Goal: Find contact information: Find contact information

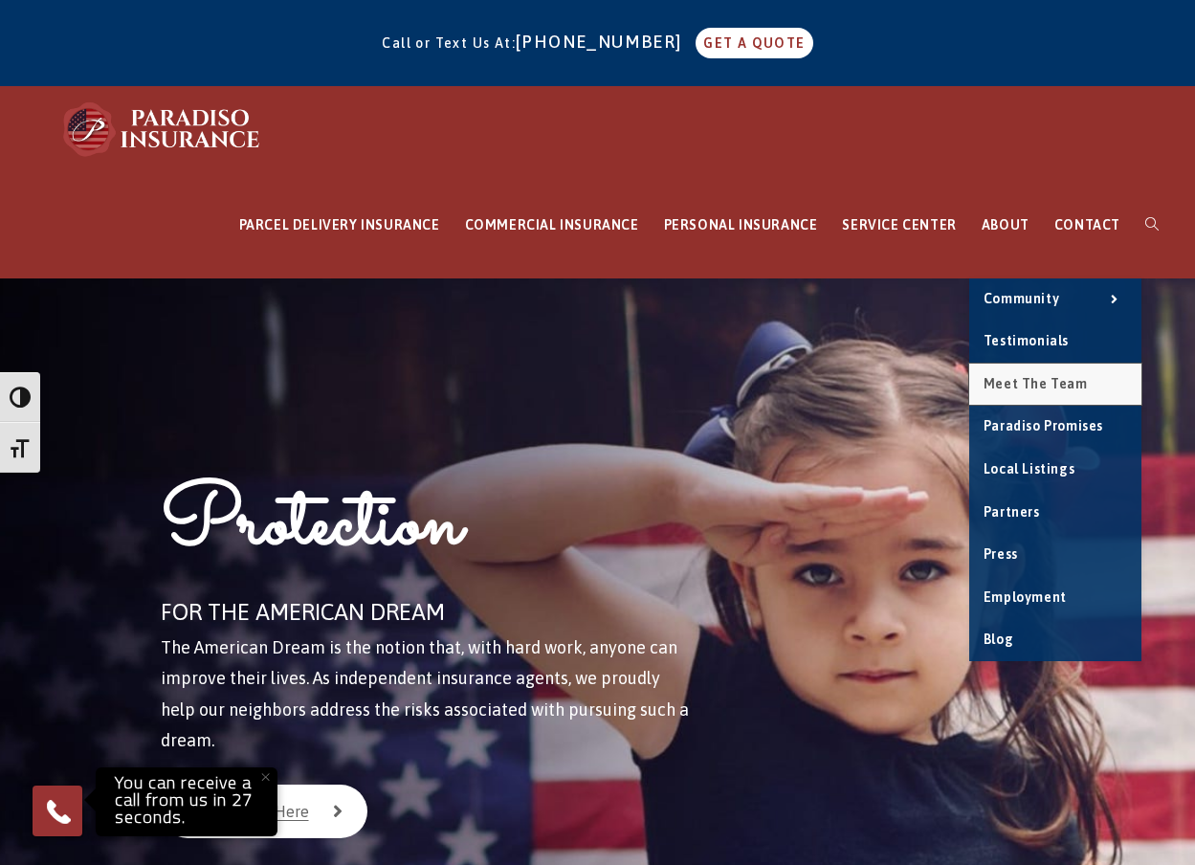
click at [1043, 394] on link "Meet the Team" at bounding box center [1055, 385] width 172 height 42
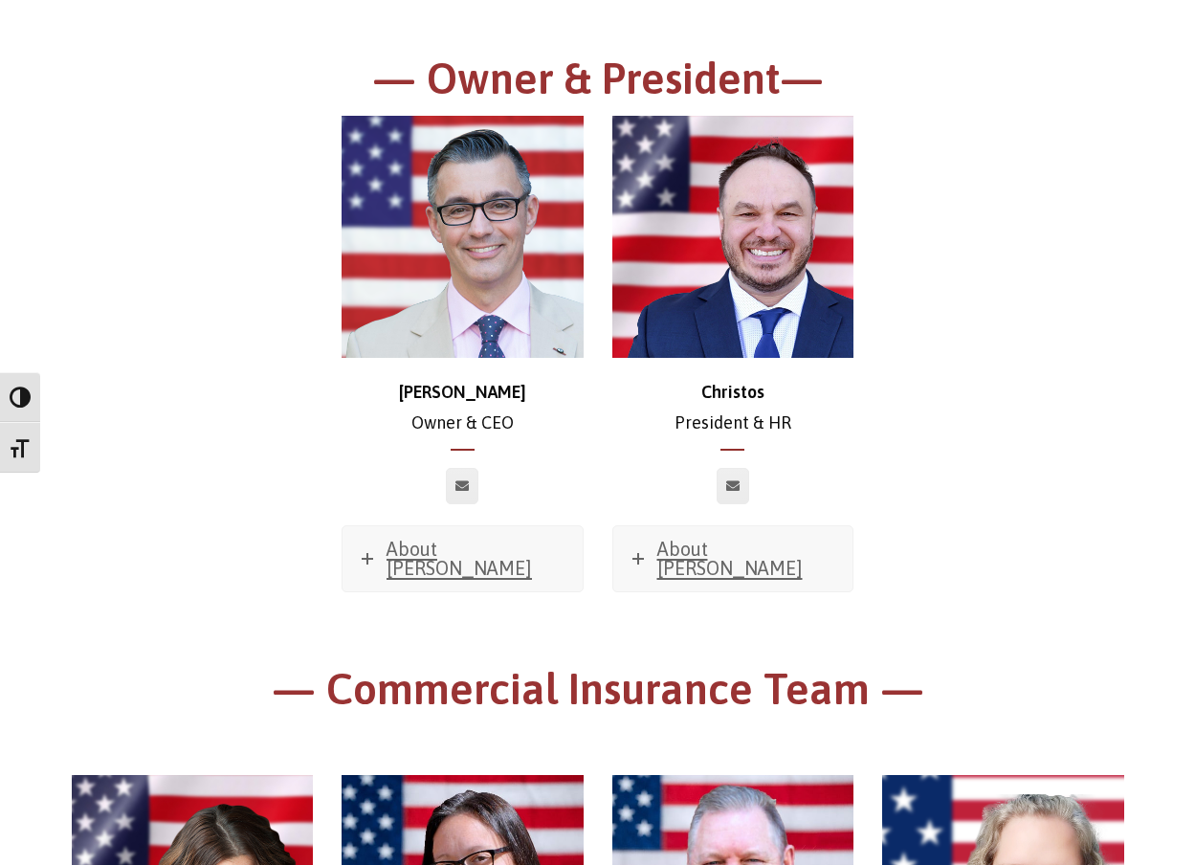
scroll to position [383, 0]
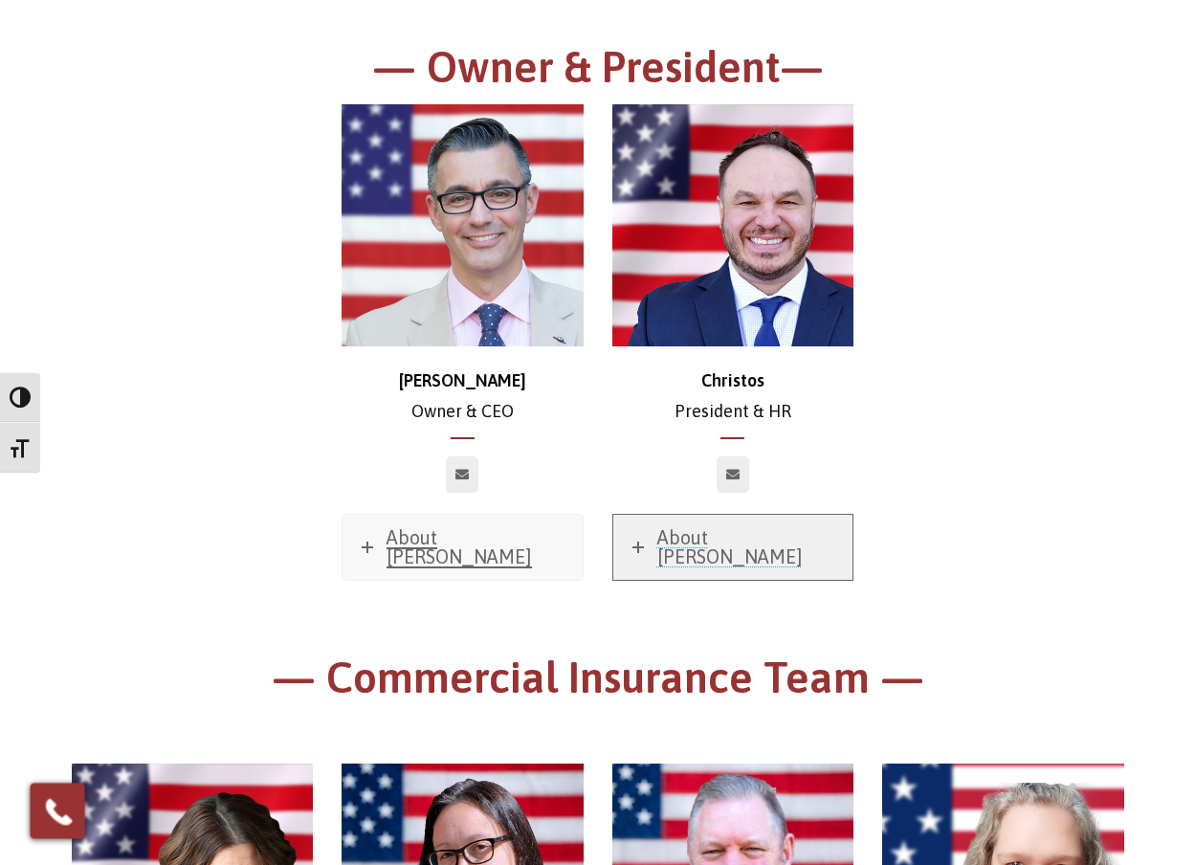
click at [685, 545] on span "About [PERSON_NAME]" at bounding box center [729, 546] width 145 height 41
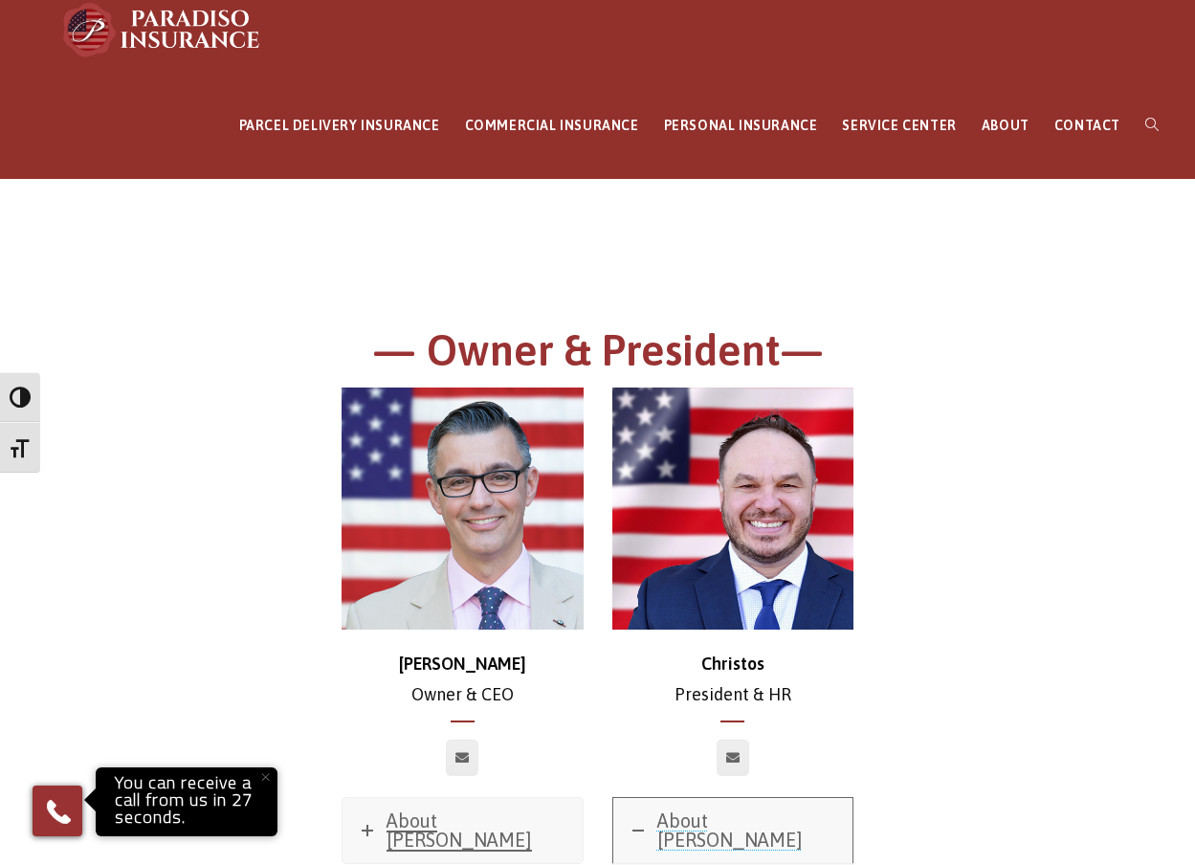
scroll to position [96, 0]
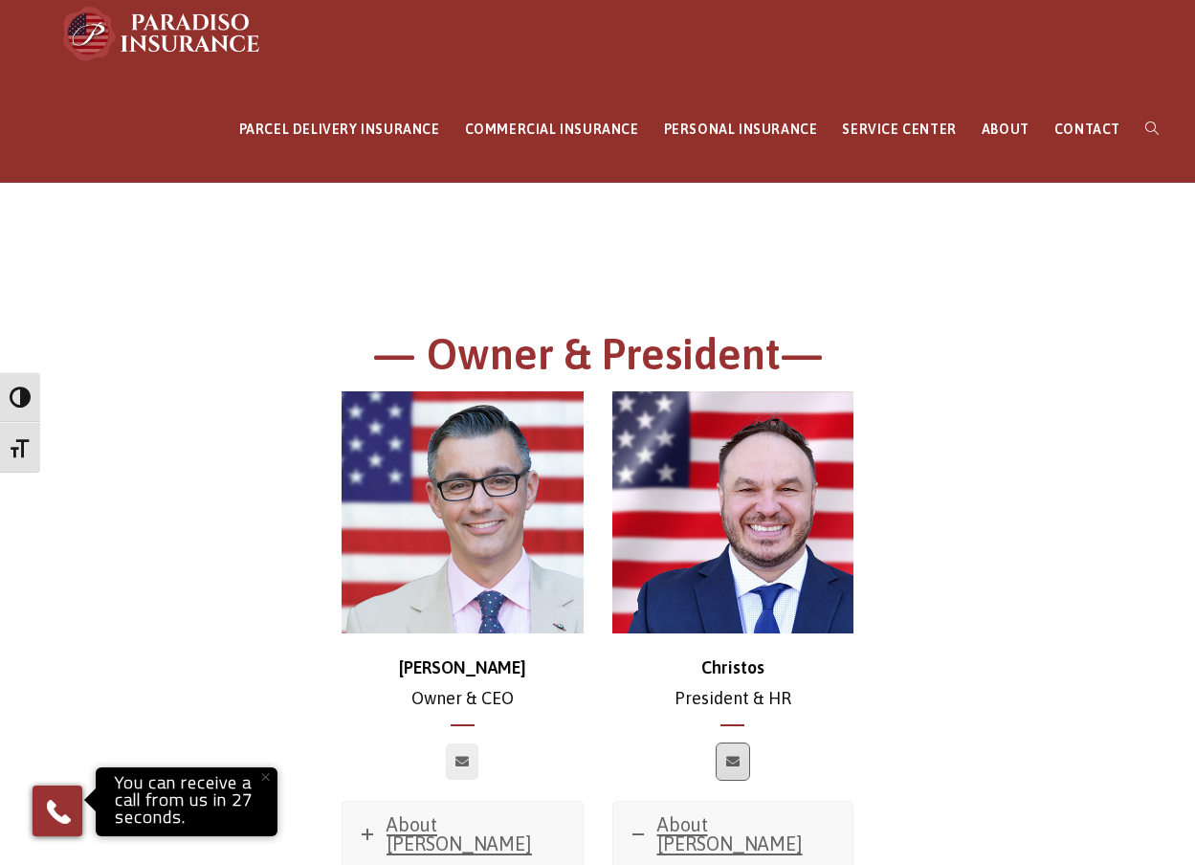
click at [730, 761] on icon at bounding box center [732, 761] width 13 height 11
click at [376, 560] on img at bounding box center [463, 512] width 242 height 242
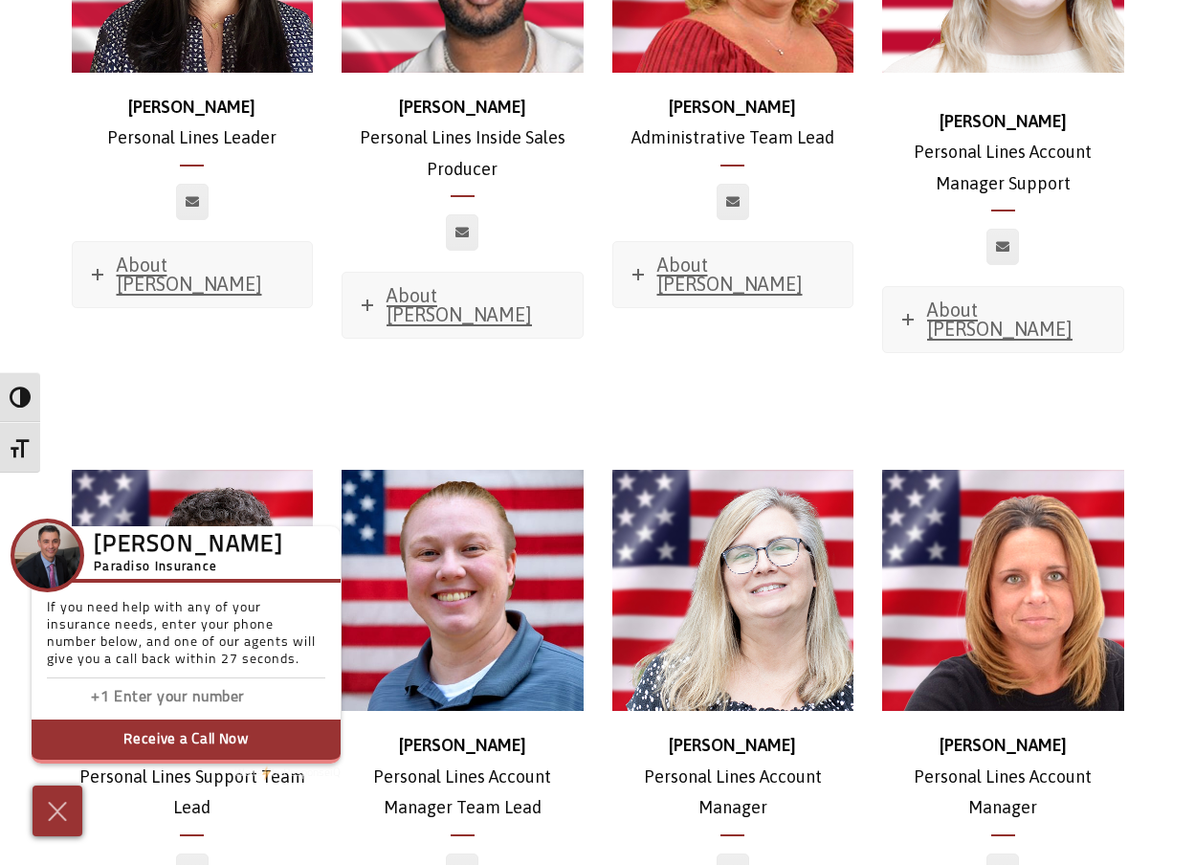
scroll to position [6889, 0]
